Goal: Find specific page/section

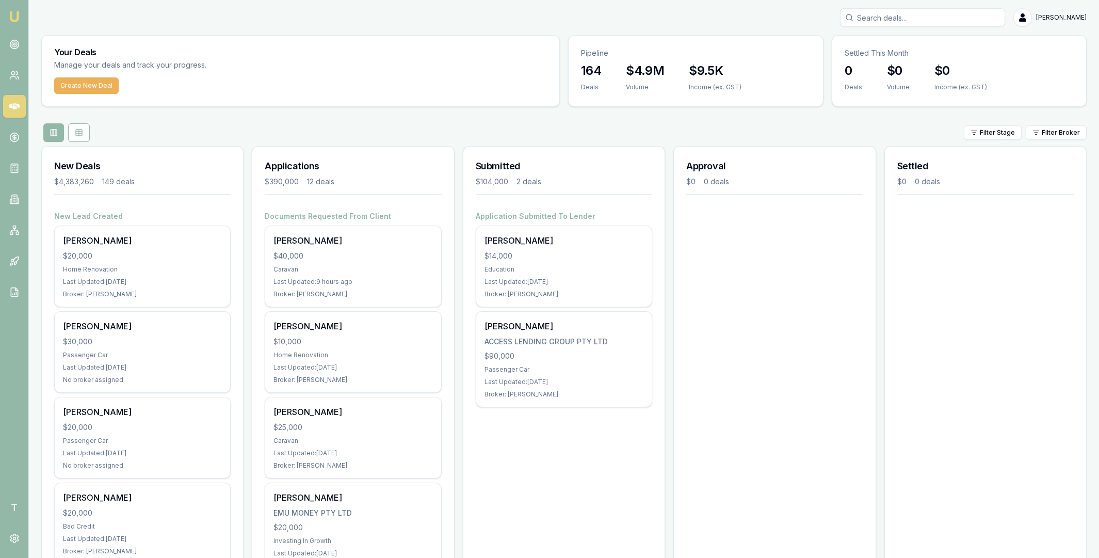
click at [874, 15] on input "Search deals" at bounding box center [922, 17] width 165 height 19
click at [20, 504] on span "T" at bounding box center [14, 507] width 23 height 23
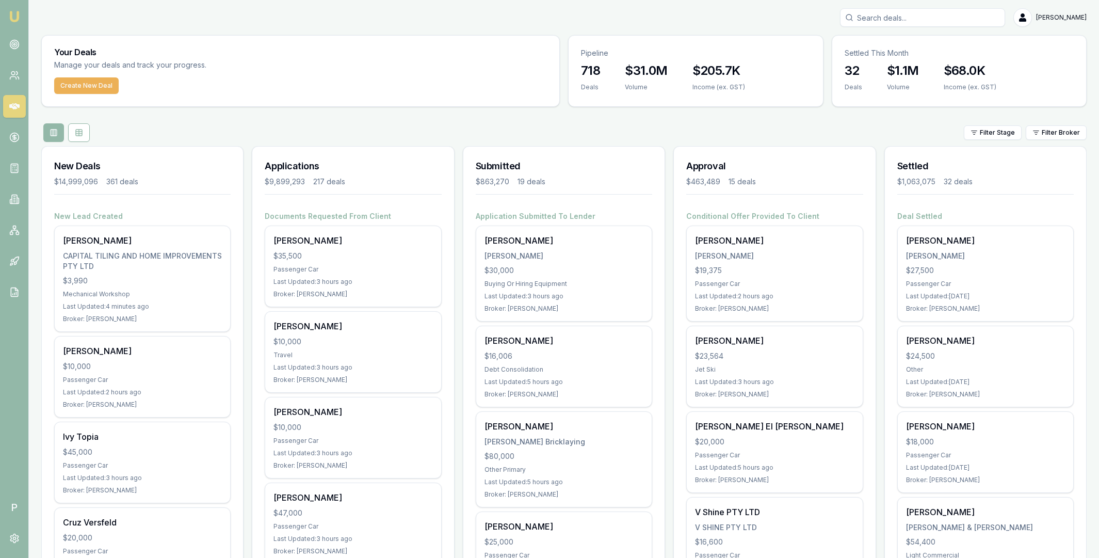
click at [885, 19] on input "Search deals" at bounding box center [922, 17] width 165 height 19
paste input "[EMAIL_ADDRESS][DOMAIN_NAME]"
type input "[EMAIL_ADDRESS][DOMAIN_NAME]"
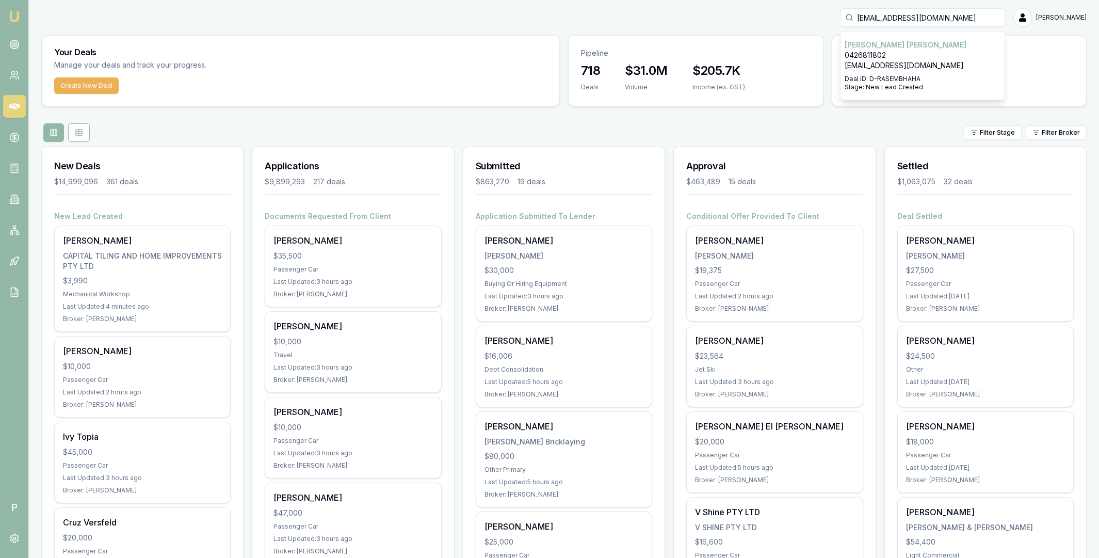
click at [881, 50] on p "0426811802" at bounding box center [923, 55] width 156 height 10
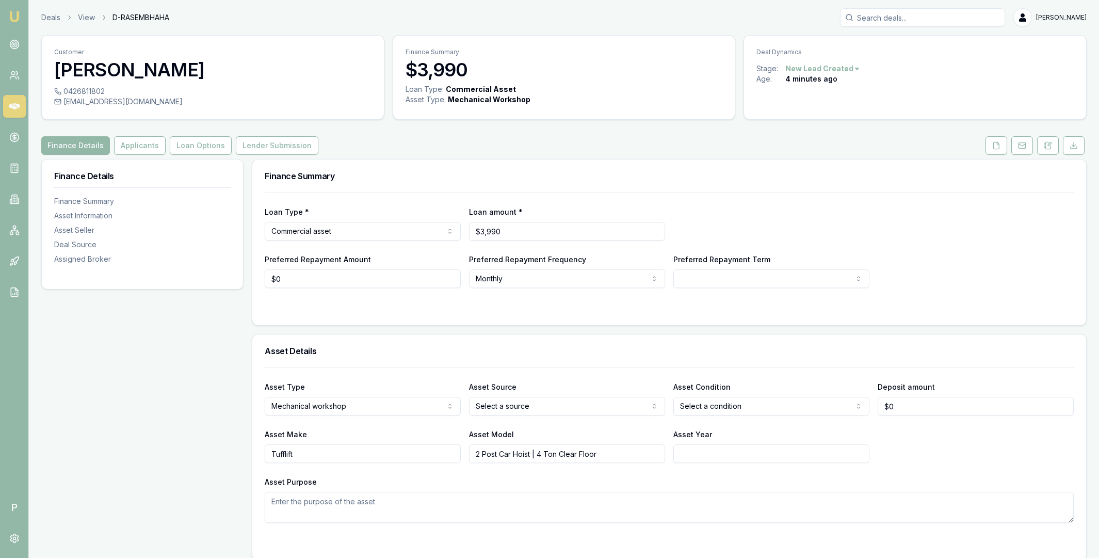
click at [13, 104] on icon at bounding box center [14, 106] width 10 height 6
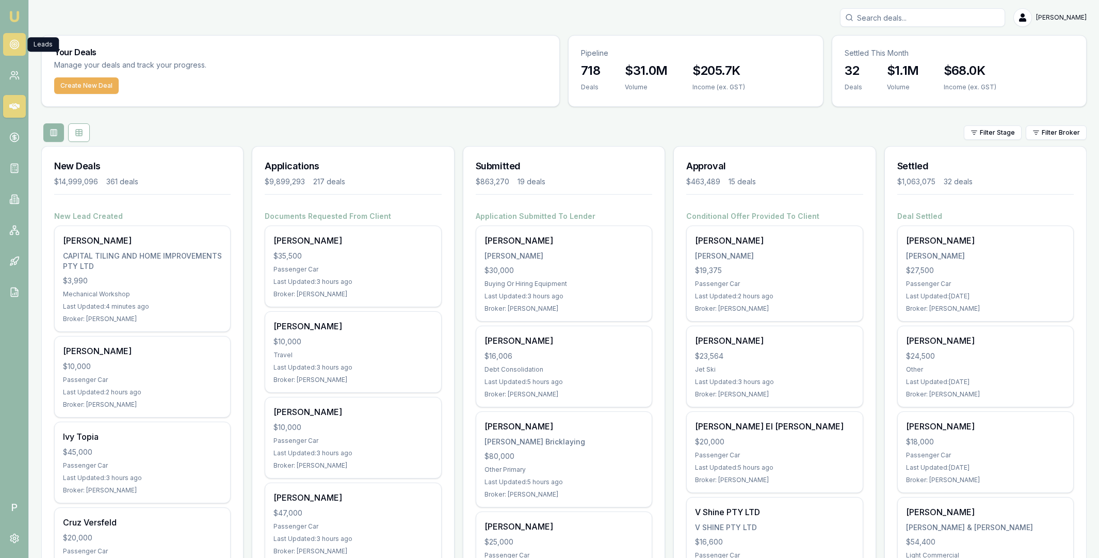
click at [11, 41] on circle at bounding box center [14, 44] width 9 height 9
